Goal: Information Seeking & Learning: Compare options

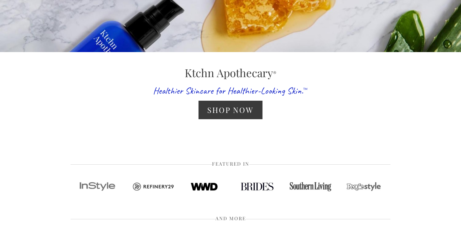
scroll to position [125, 0]
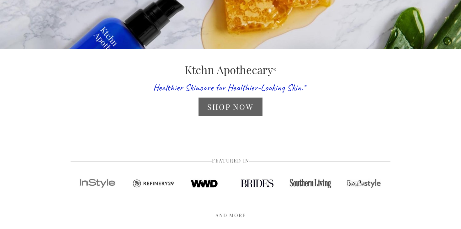
click at [218, 109] on link "Shop Now" at bounding box center [231, 107] width 64 height 19
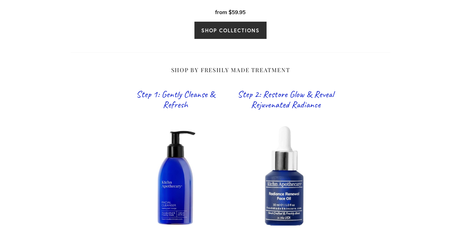
scroll to position [350, 0]
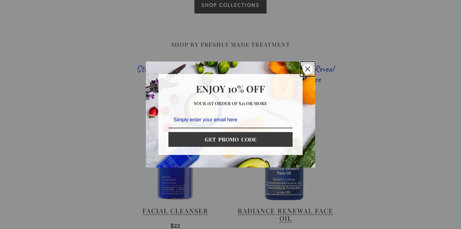
click at [308, 71] on icon "close icon" at bounding box center [307, 69] width 5 height 5
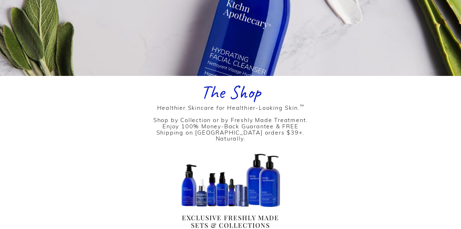
scroll to position [0, 0]
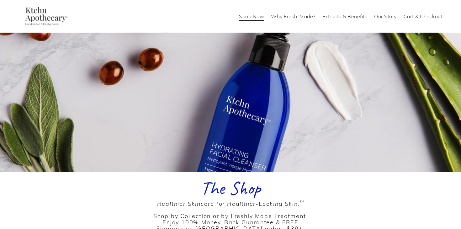
click at [247, 19] on link "Shop Now" at bounding box center [251, 16] width 25 height 10
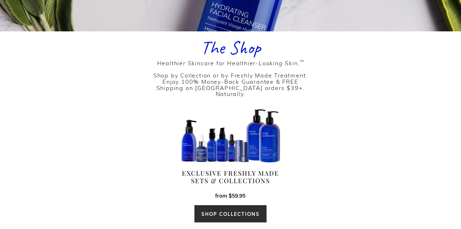
scroll to position [142, 0]
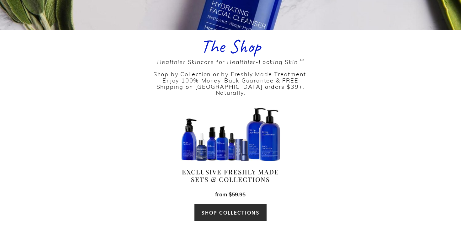
click at [241, 208] on link "SHOP COLLECTIONS" at bounding box center [230, 213] width 73 height 18
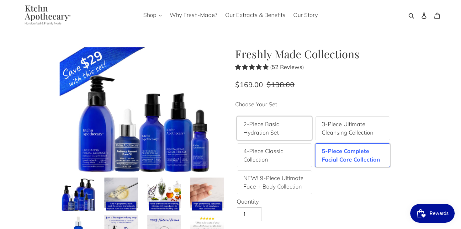
click at [280, 129] on label "2-Piece Basic Hydration Set" at bounding box center [275, 128] width 62 height 17
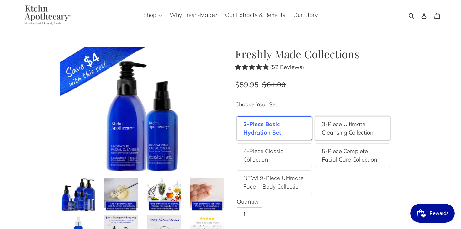
click at [339, 135] on label "3-Piece Ultimate Cleansing Collection" at bounding box center [353, 128] width 62 height 17
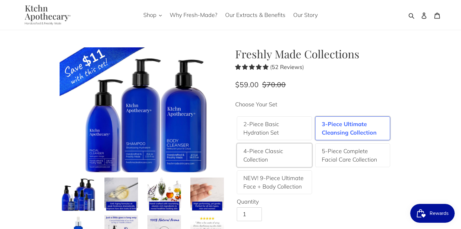
click at [278, 156] on label "4-Piece Classic Collection" at bounding box center [275, 155] width 62 height 17
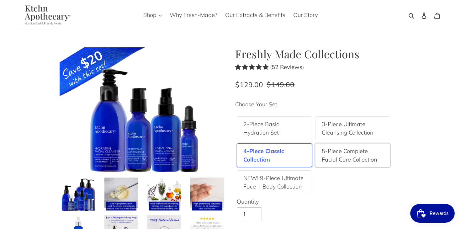
click at [337, 157] on label "5-Piece Complete Facial Care Collection" at bounding box center [353, 155] width 62 height 17
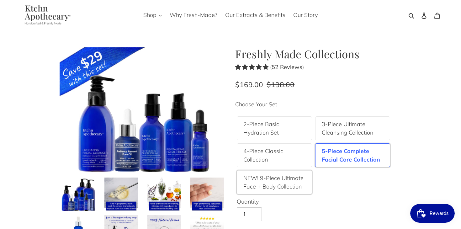
click at [289, 186] on label "NEW! 9-Piece Ultimate Face + Body Collection" at bounding box center [275, 182] width 62 height 17
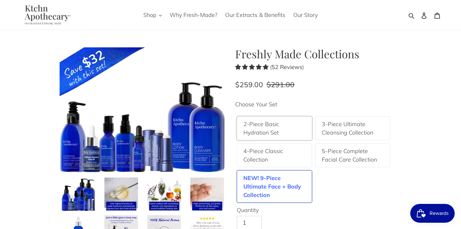
click at [273, 122] on label "2-Piece Basic Hydration Set" at bounding box center [275, 128] width 62 height 17
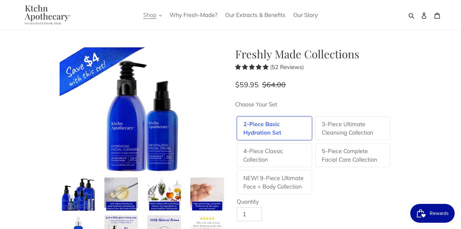
click at [151, 16] on span "Shop" at bounding box center [149, 15] width 13 height 8
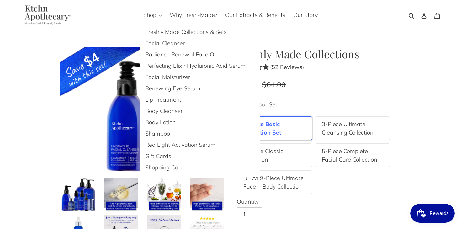
click at [169, 43] on span "Facial Cleanser" at bounding box center [165, 44] width 40 height 8
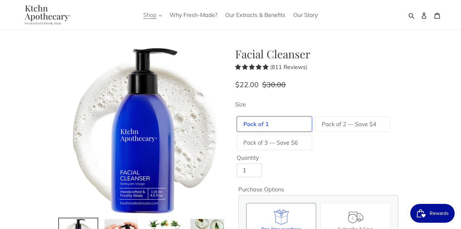
click at [153, 14] on span "Shop" at bounding box center [149, 15] width 13 height 8
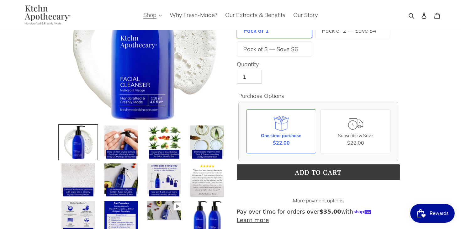
scroll to position [91, 0]
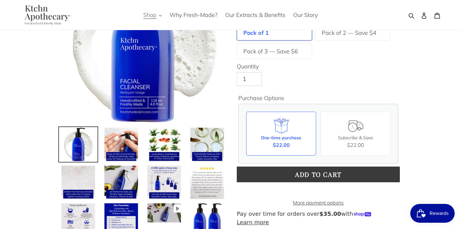
click at [148, 16] on span "Shop" at bounding box center [149, 15] width 13 height 8
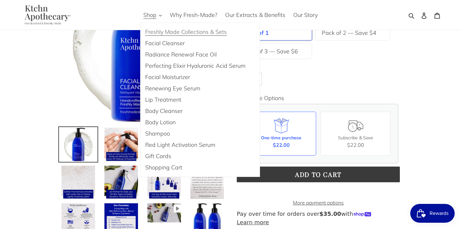
click at [156, 30] on span "Freshly Made Collections & Sets" at bounding box center [186, 32] width 82 height 8
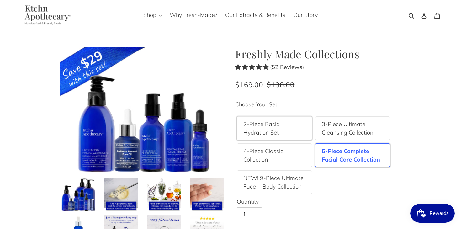
click at [282, 128] on label "2-Piece Basic Hydration Set" at bounding box center [275, 128] width 62 height 17
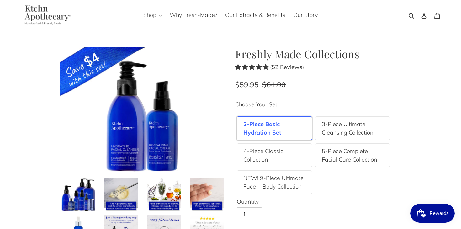
click at [161, 16] on icon "button" at bounding box center [160, 16] width 3 height 2
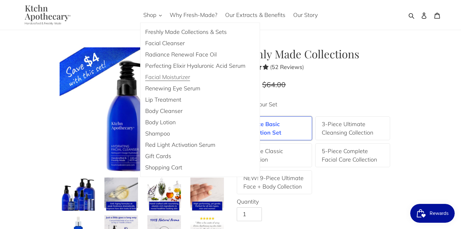
click at [177, 80] on span "Facial Moisturizer" at bounding box center [167, 77] width 45 height 8
